Goal: Information Seeking & Learning: Learn about a topic

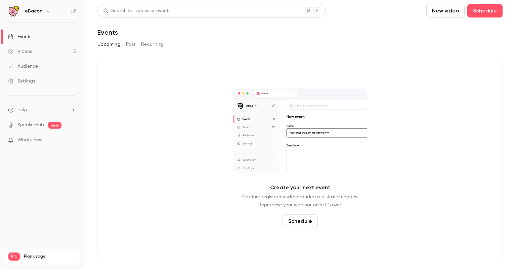
click at [42, 52] on link "Videos 5" at bounding box center [42, 51] width 84 height 15
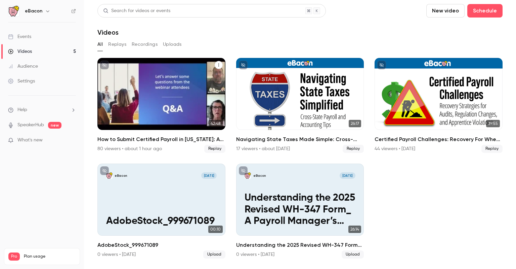
click at [170, 93] on div "How to Submit Certified Payroll in California: A-131 & DIR eCPR Best Practices" at bounding box center [161, 94] width 128 height 72
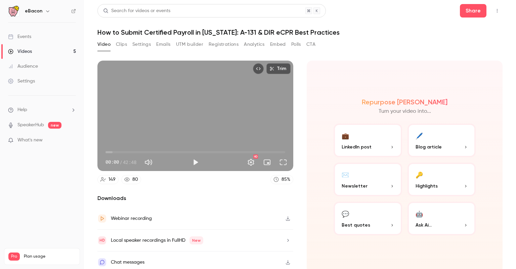
scroll to position [2, 0]
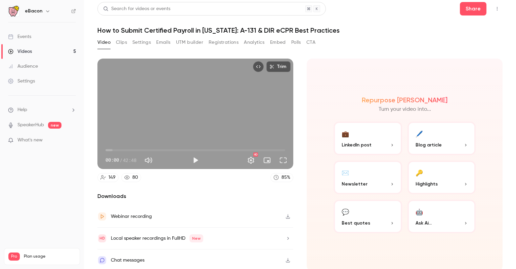
click at [285, 216] on icon "button" at bounding box center [287, 216] width 5 height 5
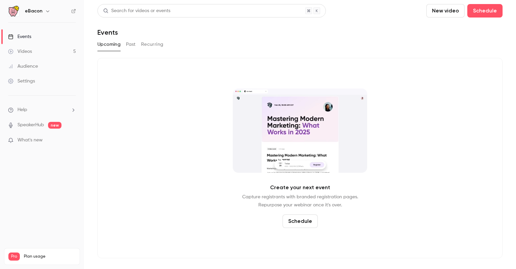
click at [27, 49] on div "Videos" at bounding box center [20, 51] width 24 height 7
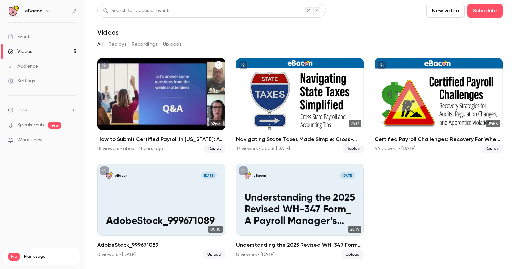
click at [160, 94] on div "How to Submit Certified Payroll in California: A-131 & DIR eCPR Best Practices" at bounding box center [161, 94] width 128 height 72
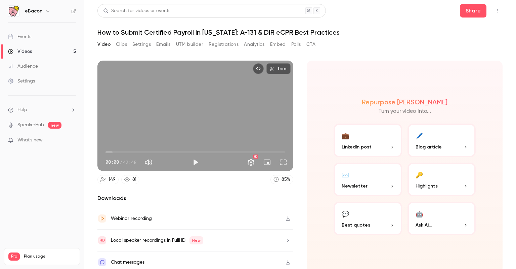
click at [186, 260] on div "Chat messages" at bounding box center [195, 262] width 196 height 22
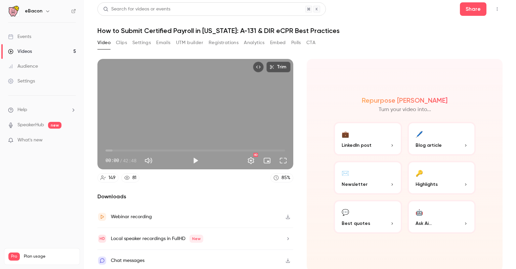
scroll to position [2, 0]
click at [283, 234] on button "button" at bounding box center [288, 238] width 11 height 11
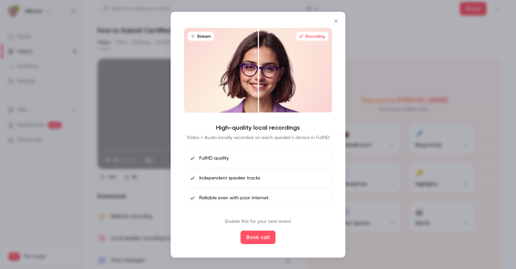
click at [336, 21] on icon "Close" at bounding box center [335, 20] width 3 height 3
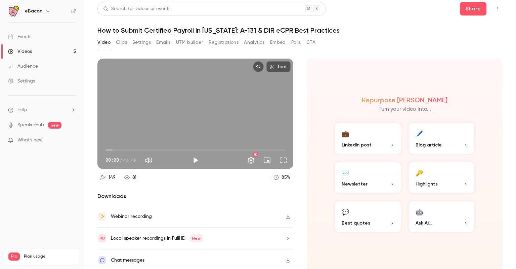
click at [118, 42] on button "Clips" at bounding box center [121, 42] width 11 height 11
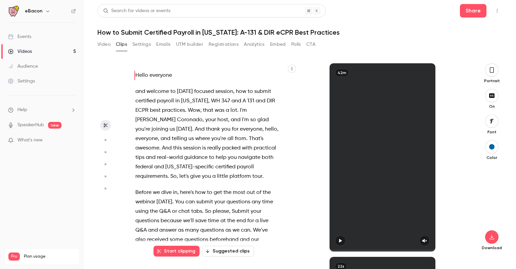
click at [28, 49] on div "Videos" at bounding box center [20, 51] width 24 height 7
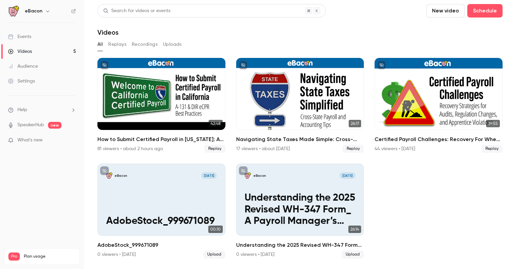
click at [115, 43] on button "Replays" at bounding box center [117, 44] width 18 height 11
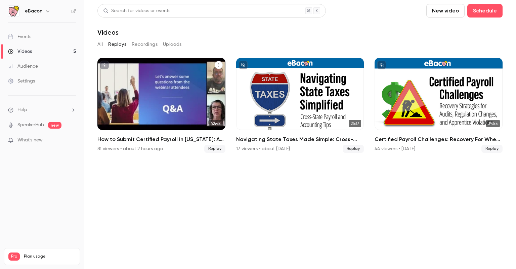
click at [147, 93] on div "How to Submit Certified Payroll in California: A-131 & DIR eCPR Best Practices" at bounding box center [161, 94] width 128 height 72
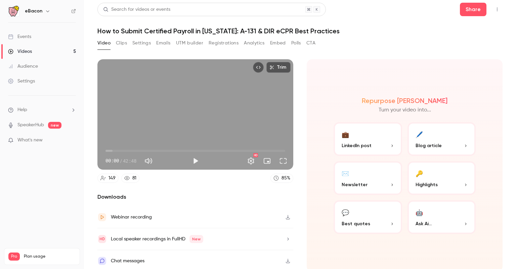
scroll to position [2, 0]
click at [26, 105] on ul "Help SpeakerHub new What's new" at bounding box center [42, 125] width 84 height 60
click at [24, 111] on span "Help" at bounding box center [22, 109] width 10 height 7
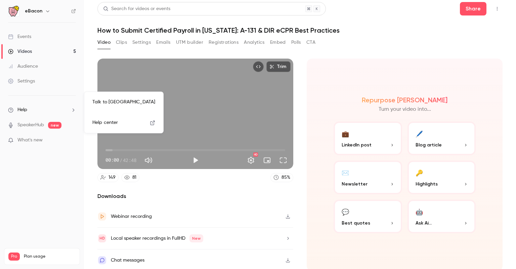
click at [110, 103] on link "Talk to [GEOGRAPHIC_DATA]" at bounding box center [124, 102] width 74 height 18
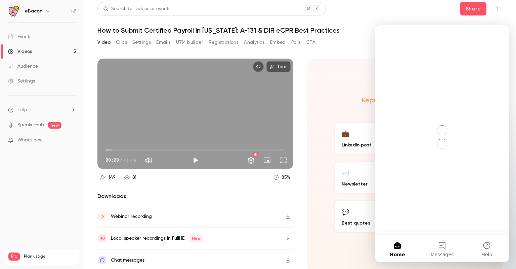
scroll to position [0, 0]
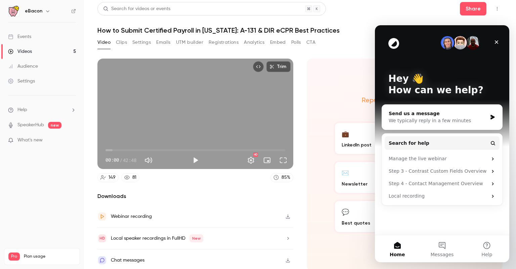
click at [434, 120] on div "We typically reply in a few minutes" at bounding box center [438, 120] width 98 height 7
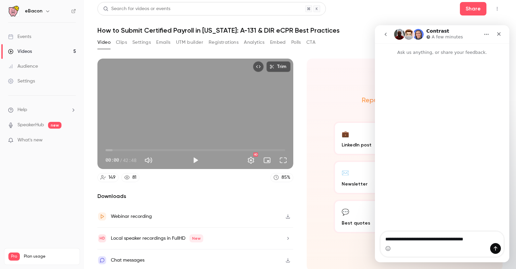
type textarea "**********"
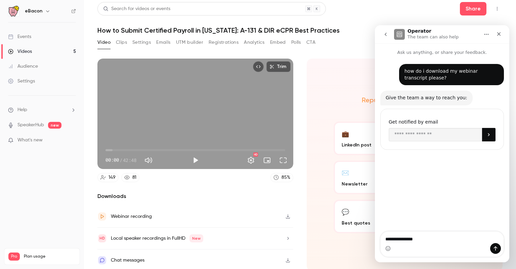
type textarea "**********"
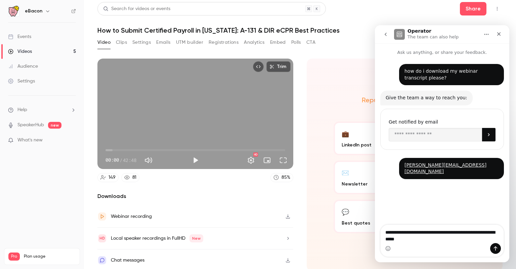
type textarea "**********"
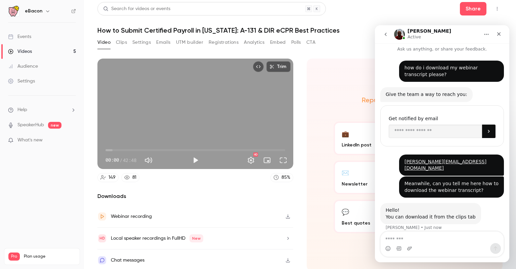
scroll to position [29, 0]
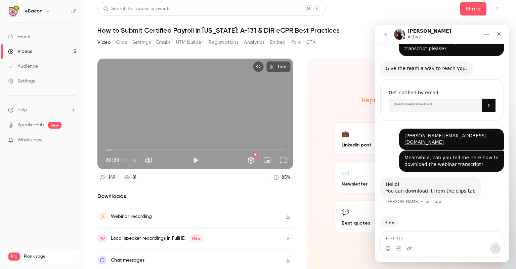
click at [114, 44] on div "Video Clips Settings Emails UTM builder Registrations Analytics Embed Polls CTA" at bounding box center [206, 42] width 218 height 11
click at [122, 41] on button "Clips" at bounding box center [121, 42] width 11 height 11
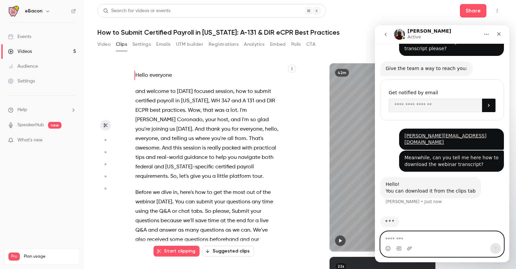
click at [410, 238] on textarea "Message…" at bounding box center [442, 236] width 123 height 11
type textarea "**********"
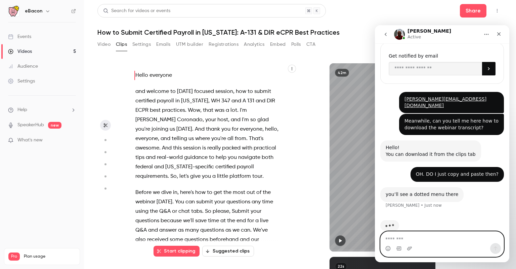
scroll to position [69, 0]
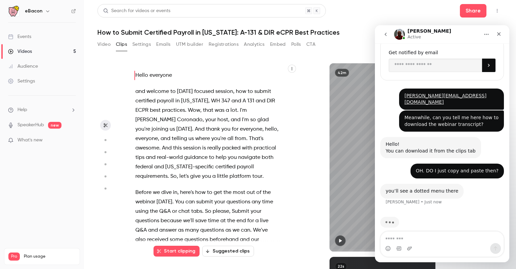
click at [104, 140] on icon "button" at bounding box center [105, 139] width 6 height 5
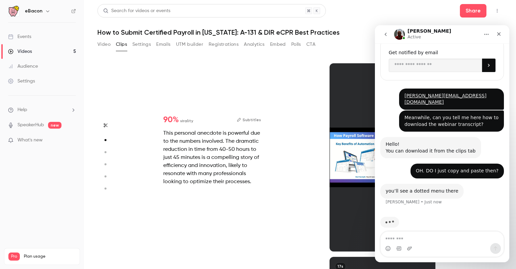
scroll to position [193, 0]
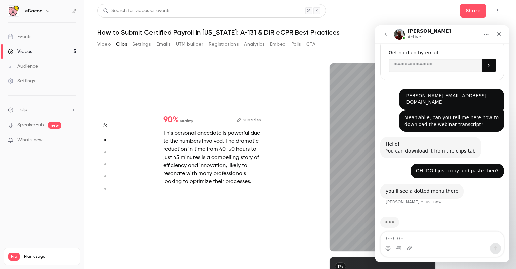
click at [107, 148] on button "button" at bounding box center [105, 152] width 11 height 11
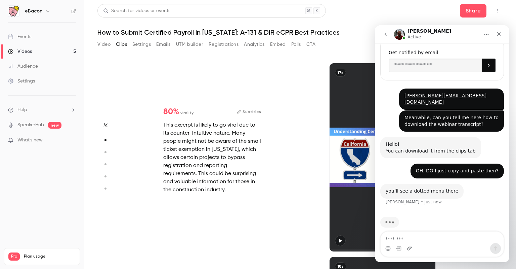
type input "*"
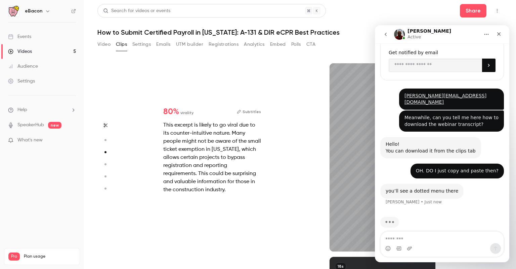
scroll to position [387, 0]
click at [107, 160] on button "button" at bounding box center [105, 164] width 11 height 11
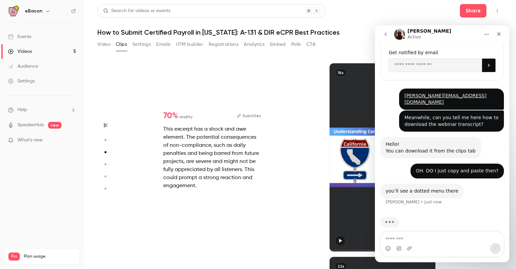
type input "*"
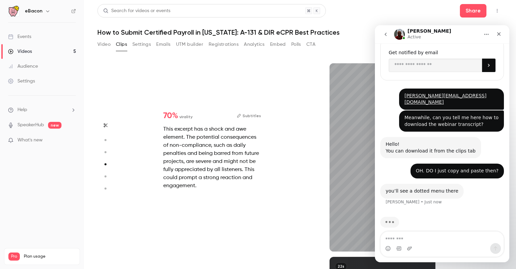
click at [102, 173] on button "button" at bounding box center [105, 176] width 11 height 11
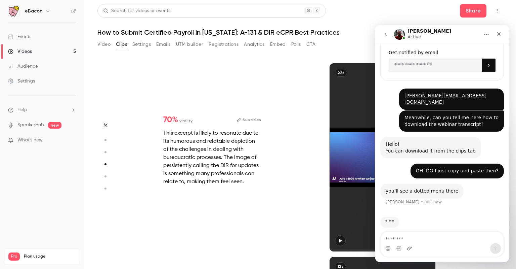
type input "*"
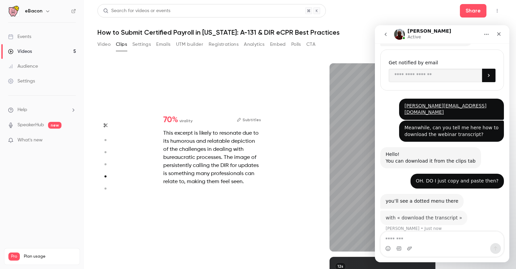
scroll to position [59, 0]
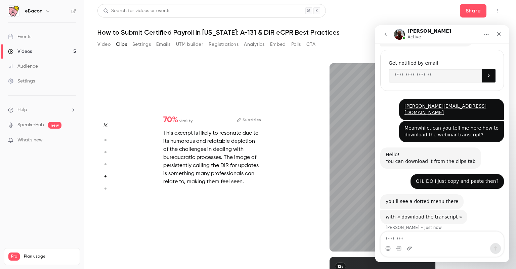
click at [102, 188] on button "button" at bounding box center [105, 188] width 11 height 11
type input "*"
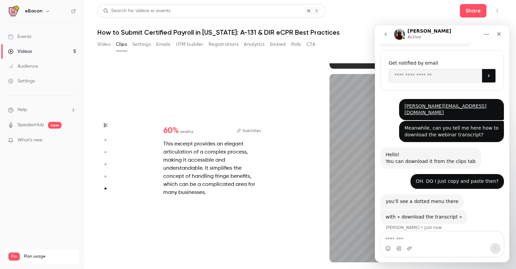
scroll to position [956, 0]
click at [106, 125] on icon "button" at bounding box center [106, 125] width 4 height 4
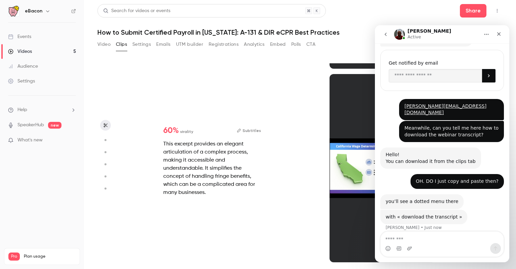
type input "*"
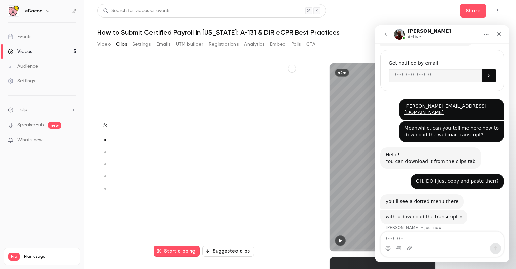
scroll to position [193, 0]
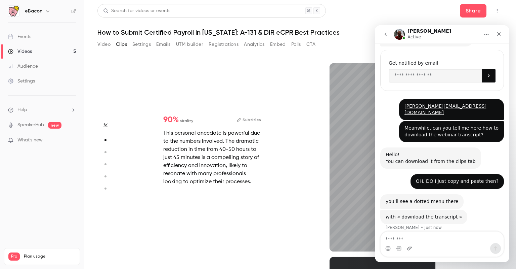
type input "*"
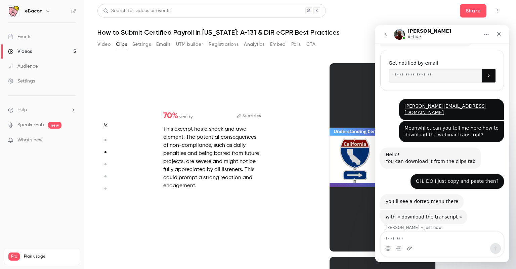
type input "*"
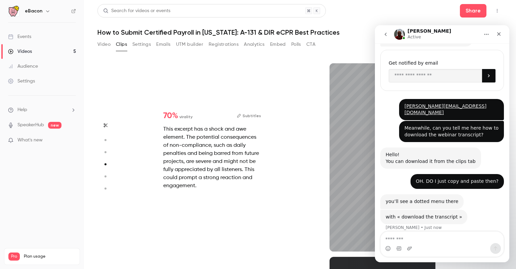
scroll to position [580, 0]
type input "*"
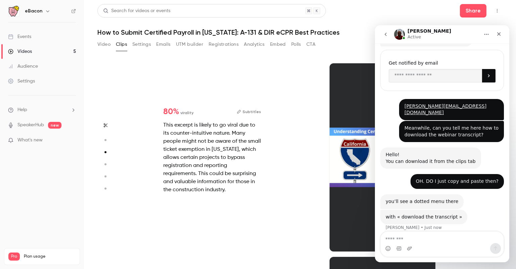
scroll to position [387, 0]
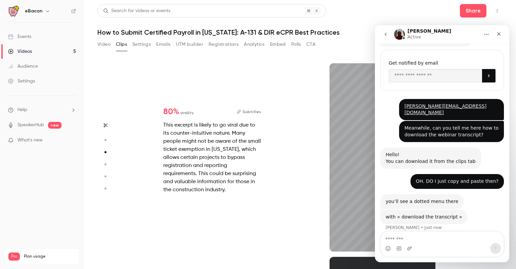
click at [102, 126] on button "button" at bounding box center [105, 125] width 11 height 11
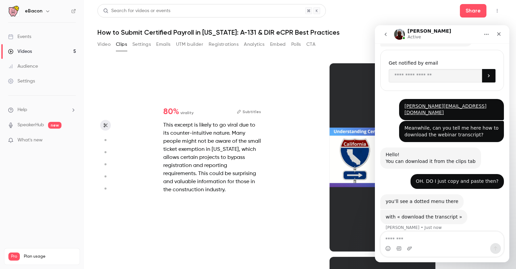
type input "*"
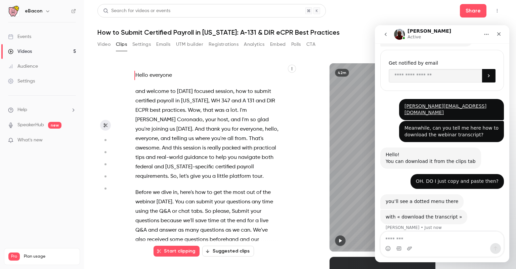
scroll to position [0, 0]
click at [291, 67] on icon "button" at bounding box center [292, 69] width 4 height 4
click at [269, 87] on div "Copy transcript" at bounding box center [264, 84] width 51 height 7
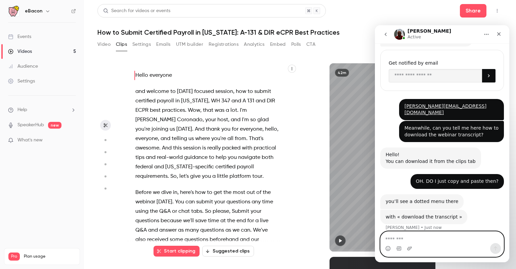
click at [410, 233] on textarea "Message…" at bounding box center [442, 236] width 123 height 11
drag, startPoint x: 410, startPoint y: 240, endPoint x: 378, endPoint y: 240, distance: 32.6
click at [378, 240] on div "FPIMD FPI *********" at bounding box center [442, 244] width 134 height 26
type textarea "*********"
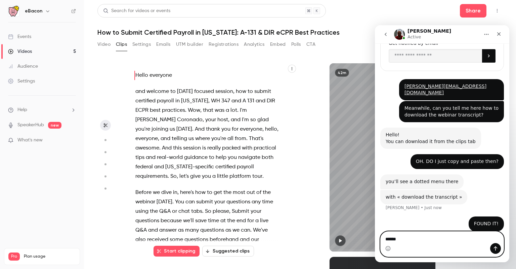
type textarea "*******"
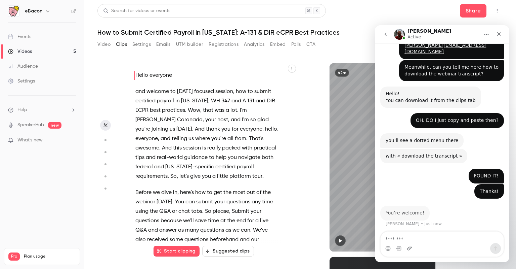
scroll to position [114, 0]
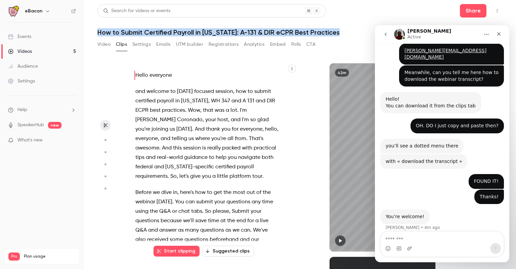
drag, startPoint x: 98, startPoint y: 31, endPoint x: 336, endPoint y: 33, distance: 237.6
click at [337, 33] on h1 "How to Submit Certified Payroll in [US_STATE]: A-131 & DIR eCPR Best Practices" at bounding box center [299, 32] width 405 height 8
copy h1 "How to Submit Certified Payroll in [US_STATE]: A-131 & DIR eCPR Best Practices"
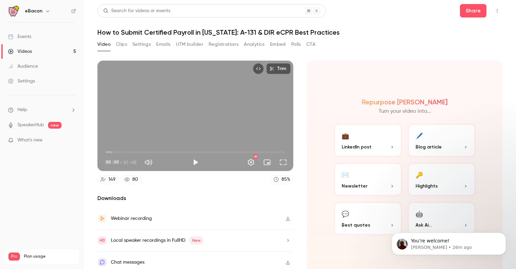
scroll to position [2, 0]
